Goal: Task Accomplishment & Management: Manage account settings

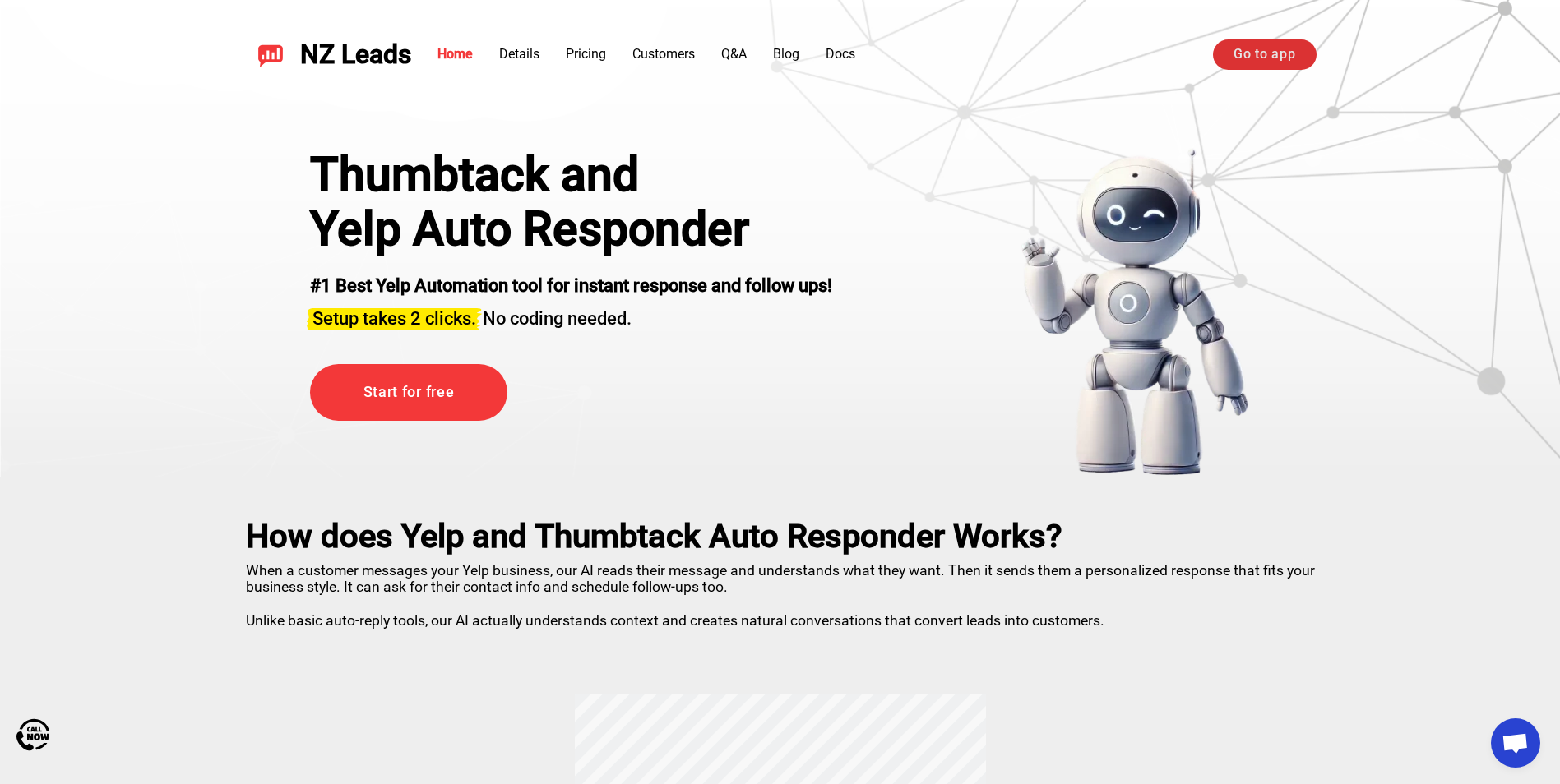
click at [1276, 55] on link "Go to app" at bounding box center [1263, 54] width 103 height 29
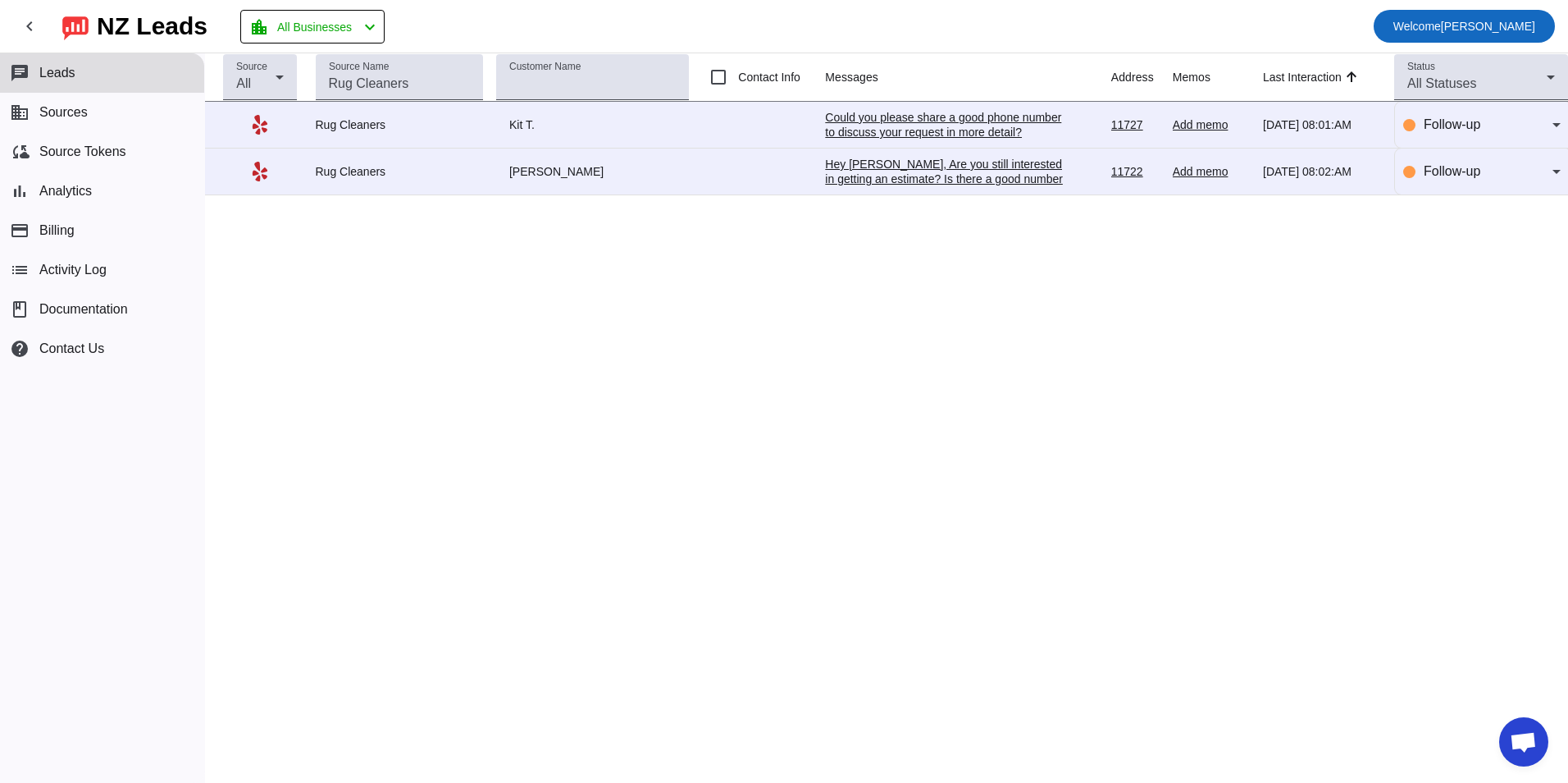
click at [1441, 29] on span "Welcome" at bounding box center [1417, 25] width 48 height 13
click at [1494, 63] on span "Logout" at bounding box center [1510, 68] width 72 height 17
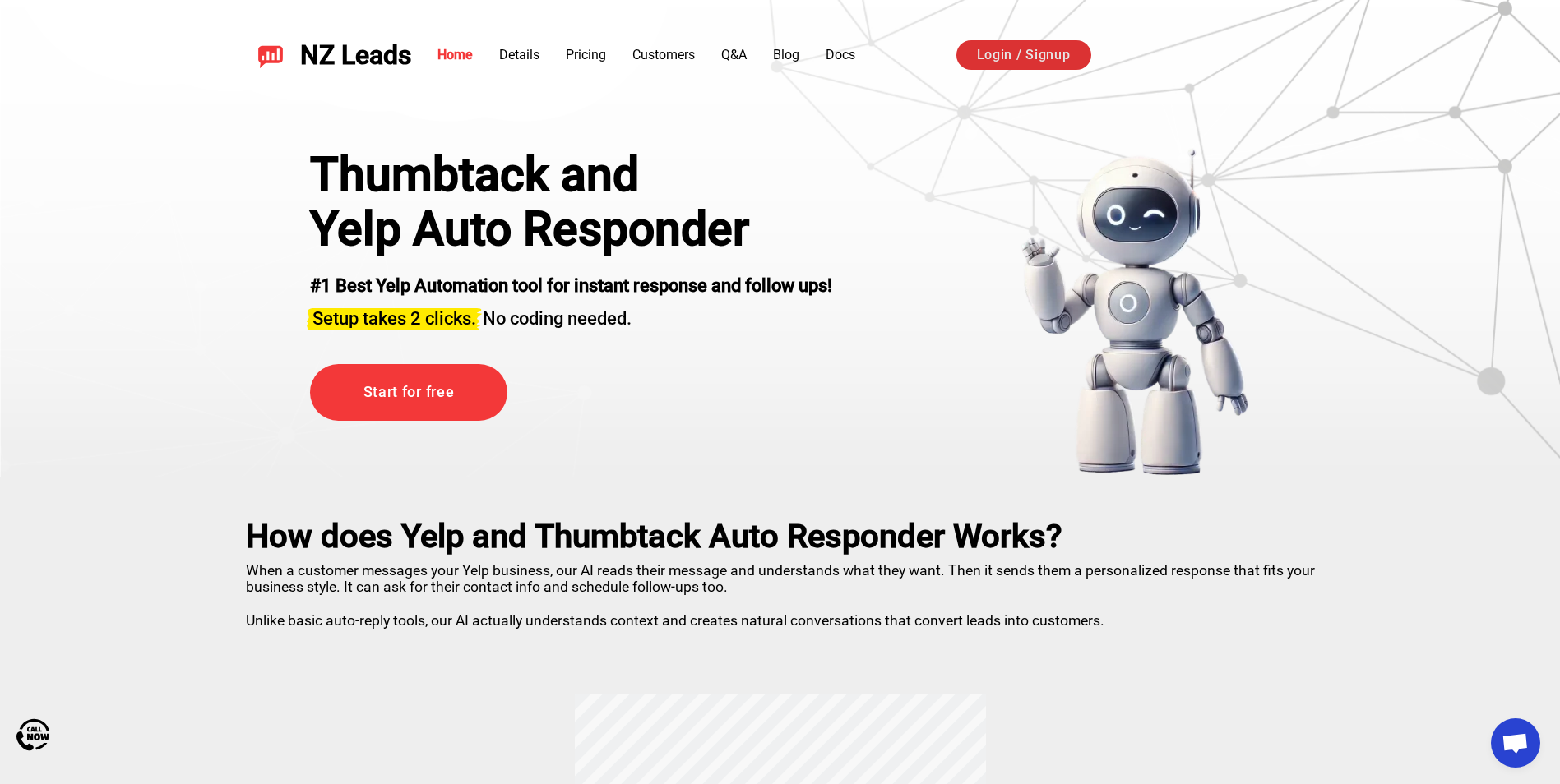
click at [1065, 50] on link "Login / Signup" at bounding box center [1024, 55] width 135 height 29
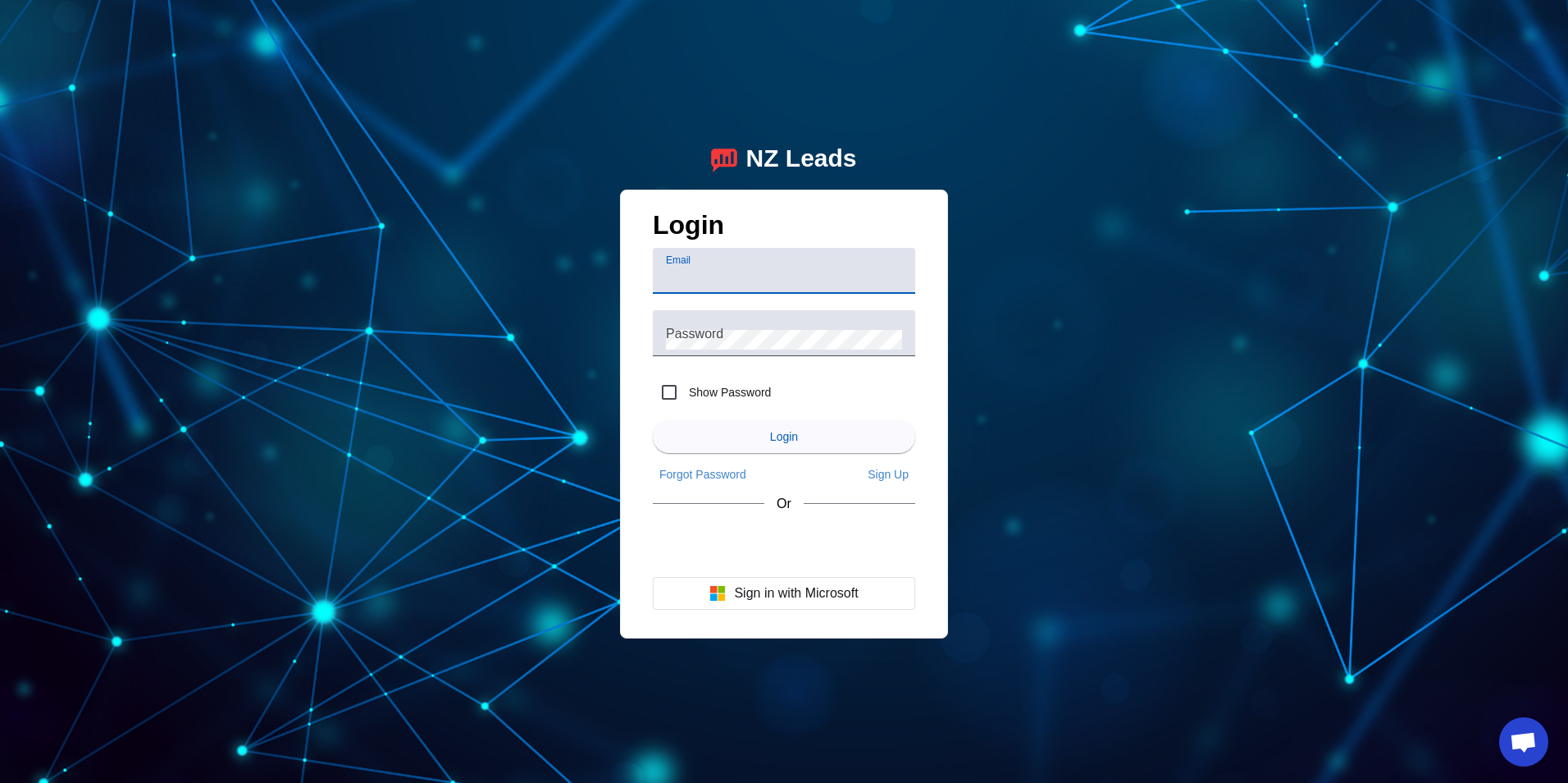
click at [803, 281] on input "Email" at bounding box center [784, 277] width 236 height 20
